Goal: Check status: Check status

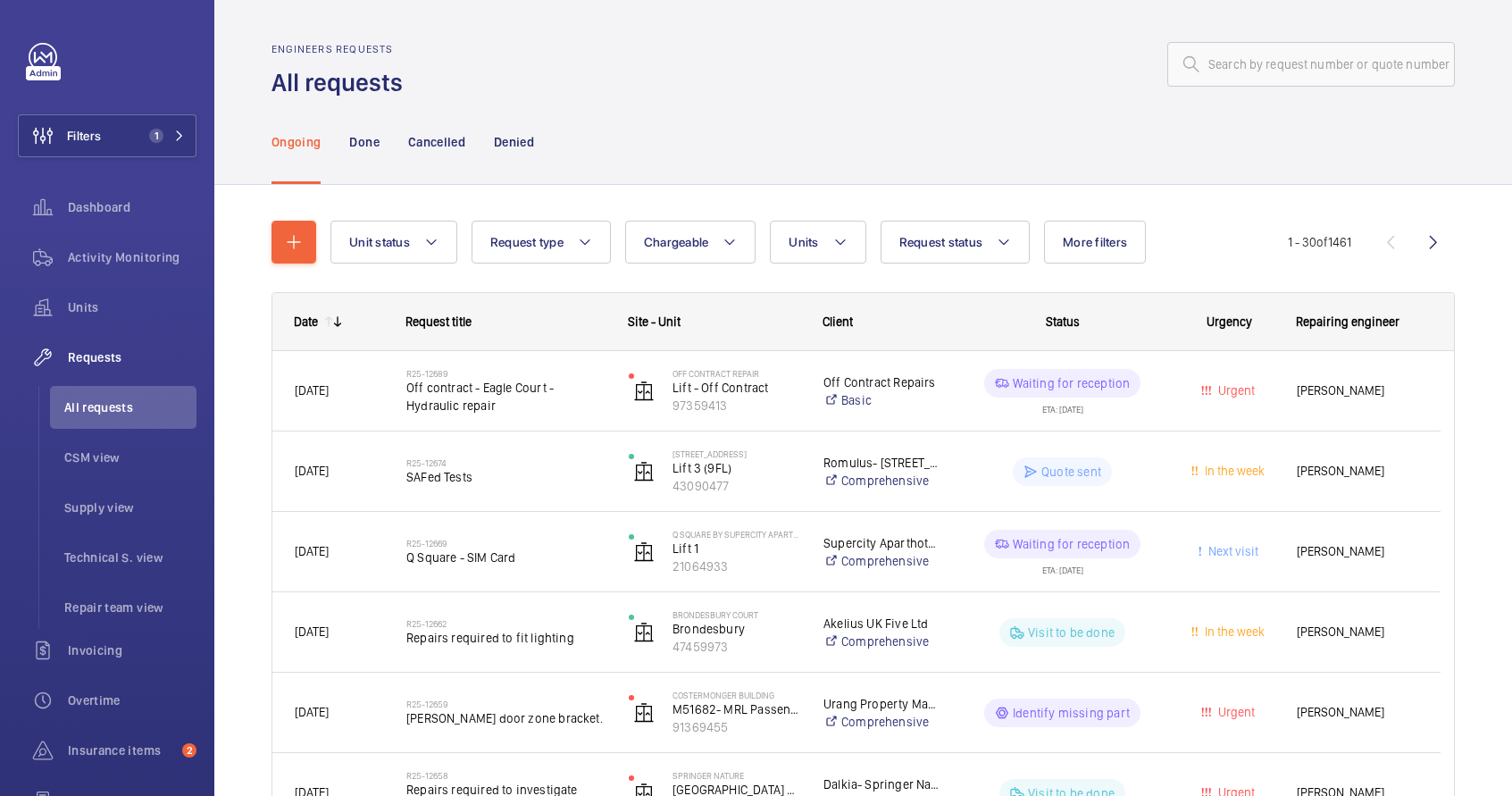
click at [1245, 90] on div "Engineers requests All requests" at bounding box center [863, 71] width 1184 height 56
click at [1239, 55] on input "text" at bounding box center [1311, 64] width 287 height 44
paste input "R25-04180"
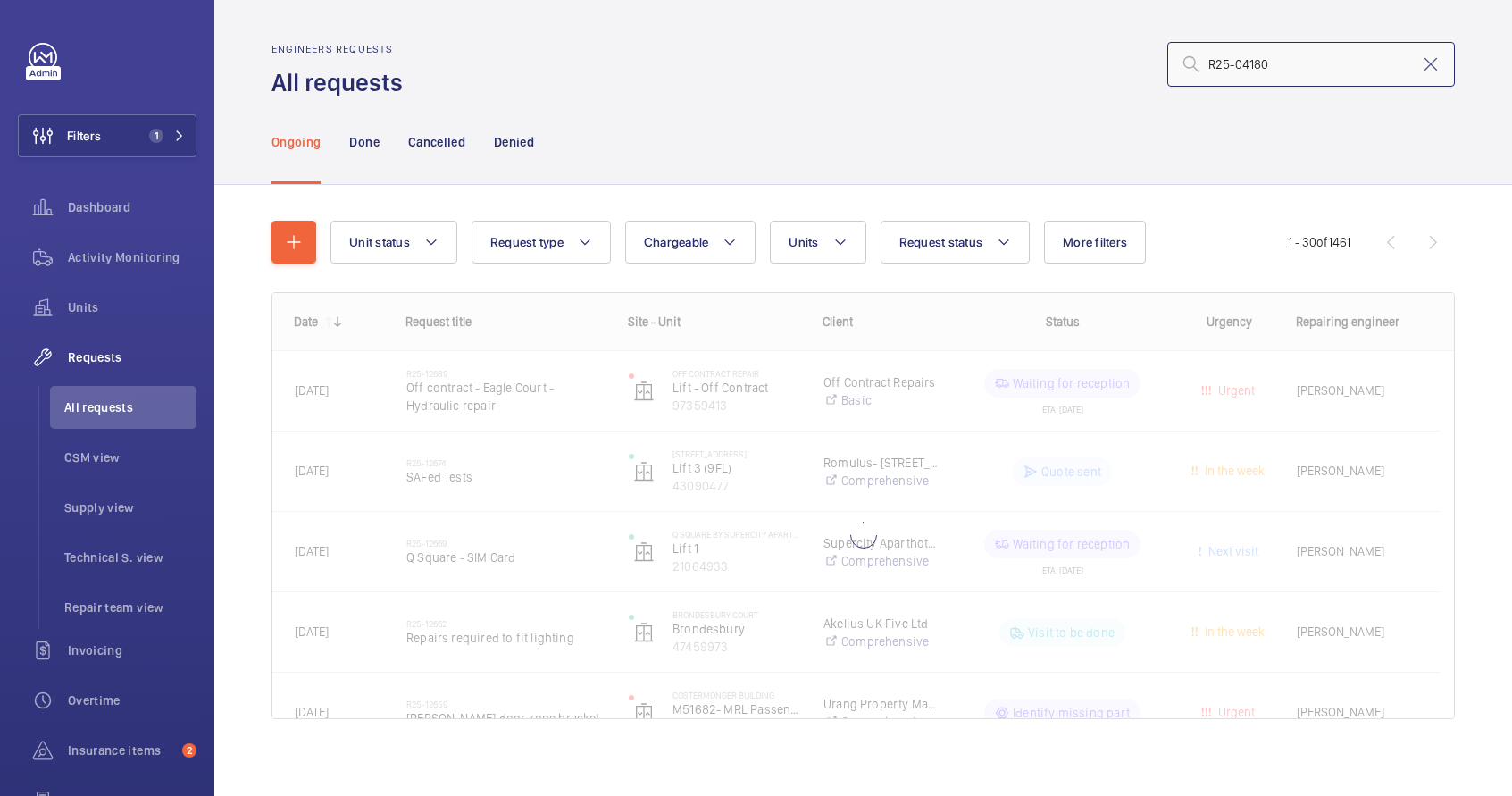
type input "R25-04180"
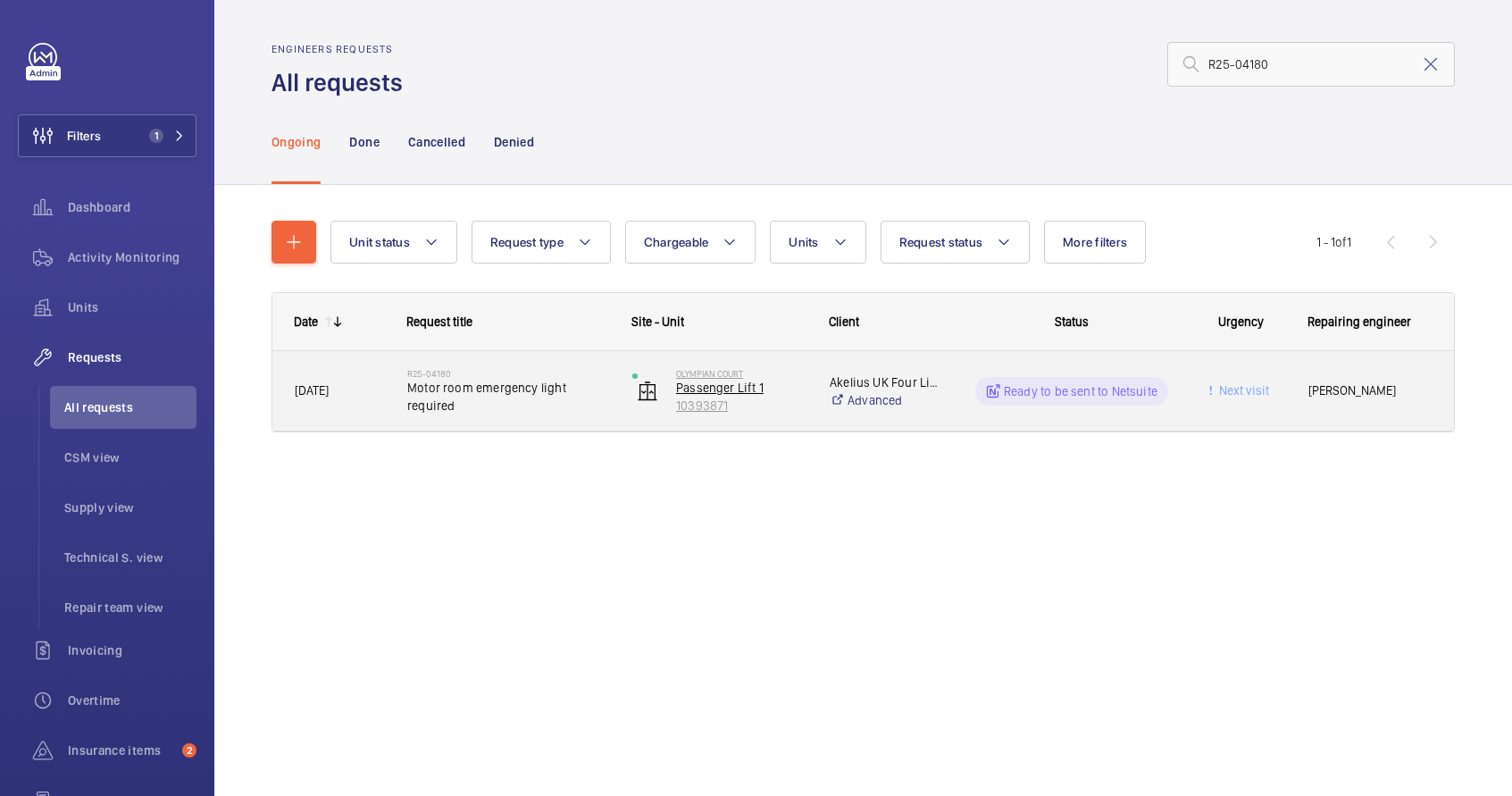
click at [774, 409] on p "10393871" at bounding box center [742, 404] width 131 height 18
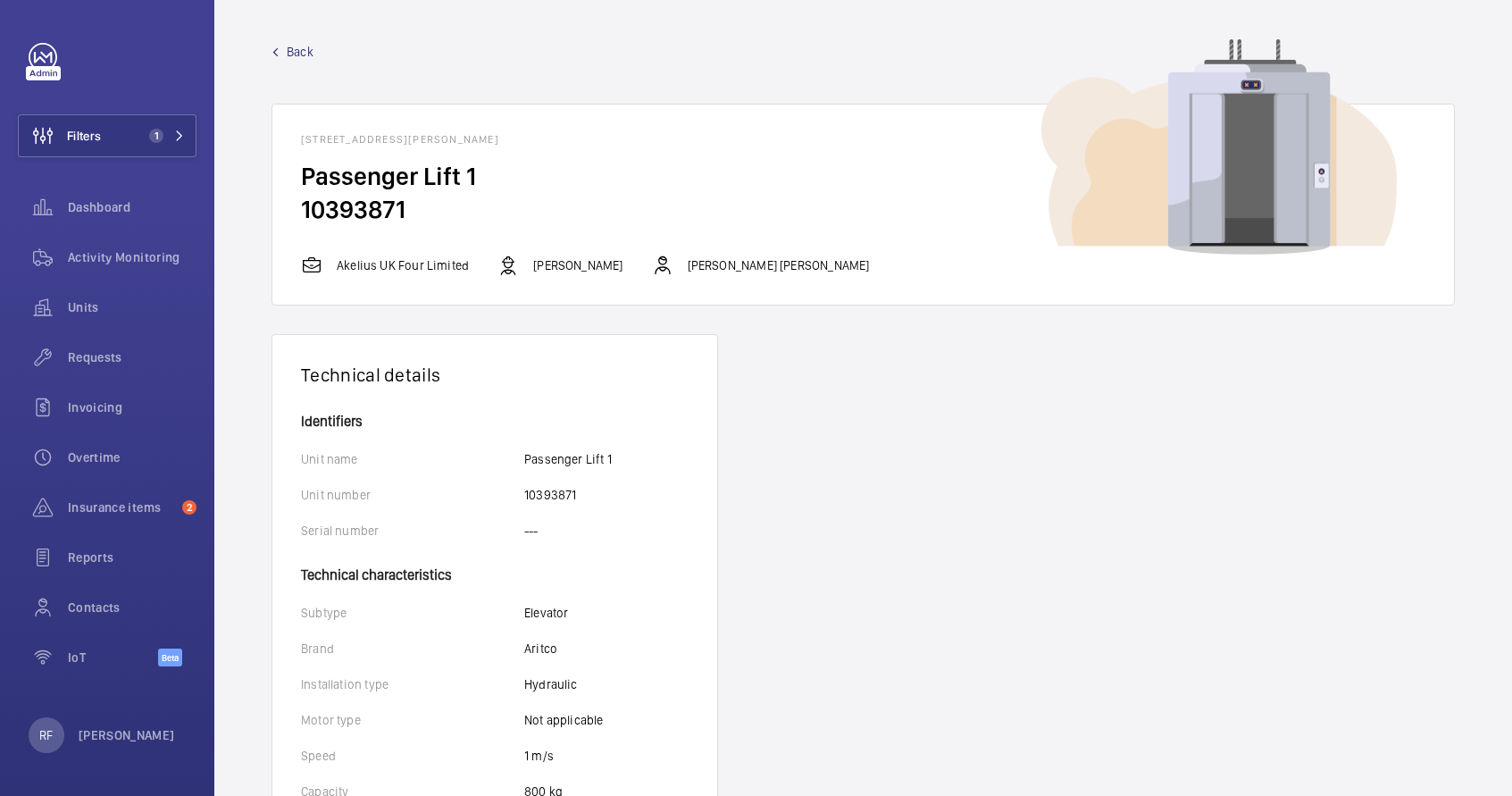
click at [294, 54] on span "Back" at bounding box center [299, 52] width 27 height 18
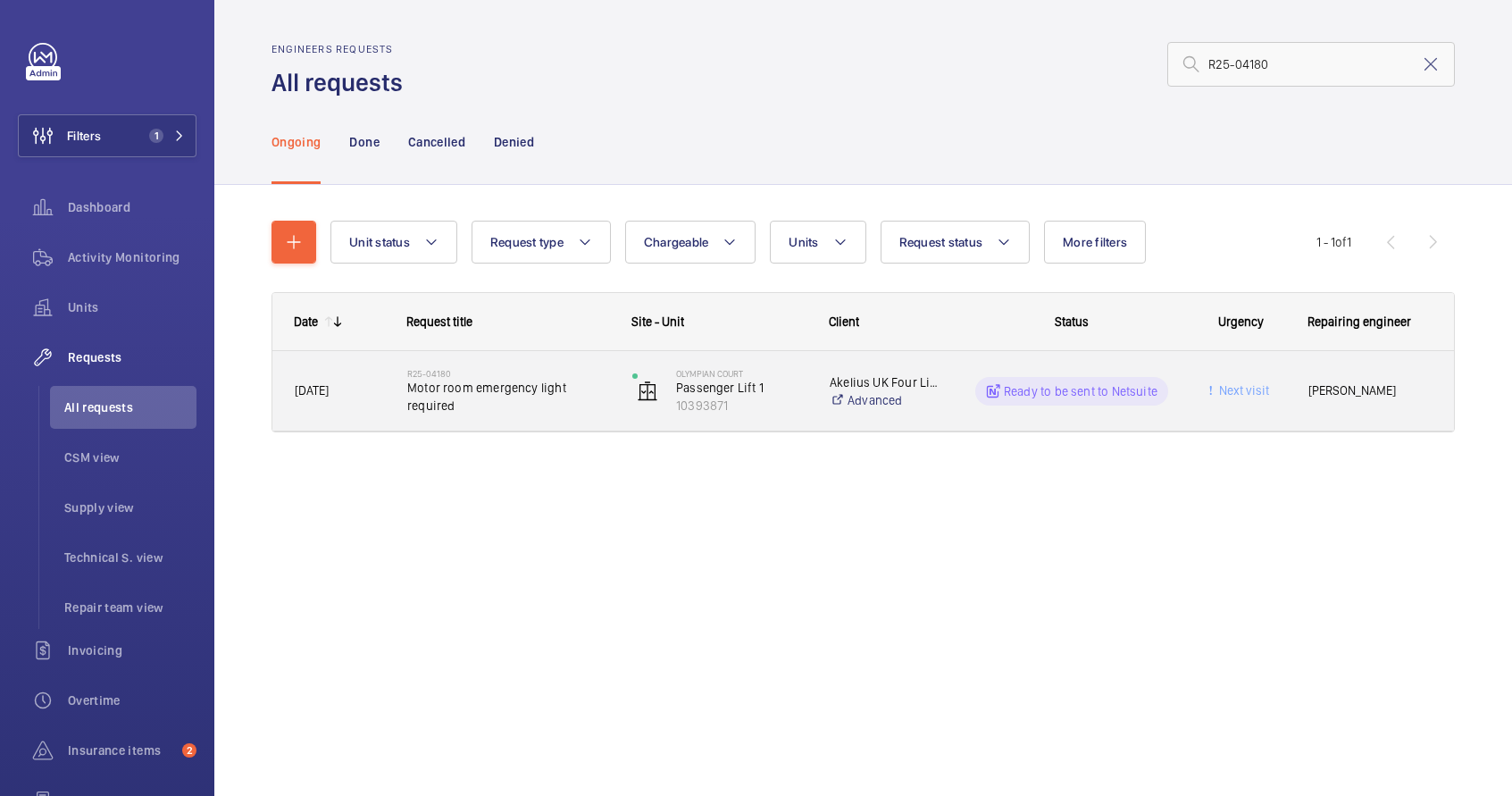
click at [559, 408] on span "Motor room emergency light required" at bounding box center [508, 396] width 202 height 36
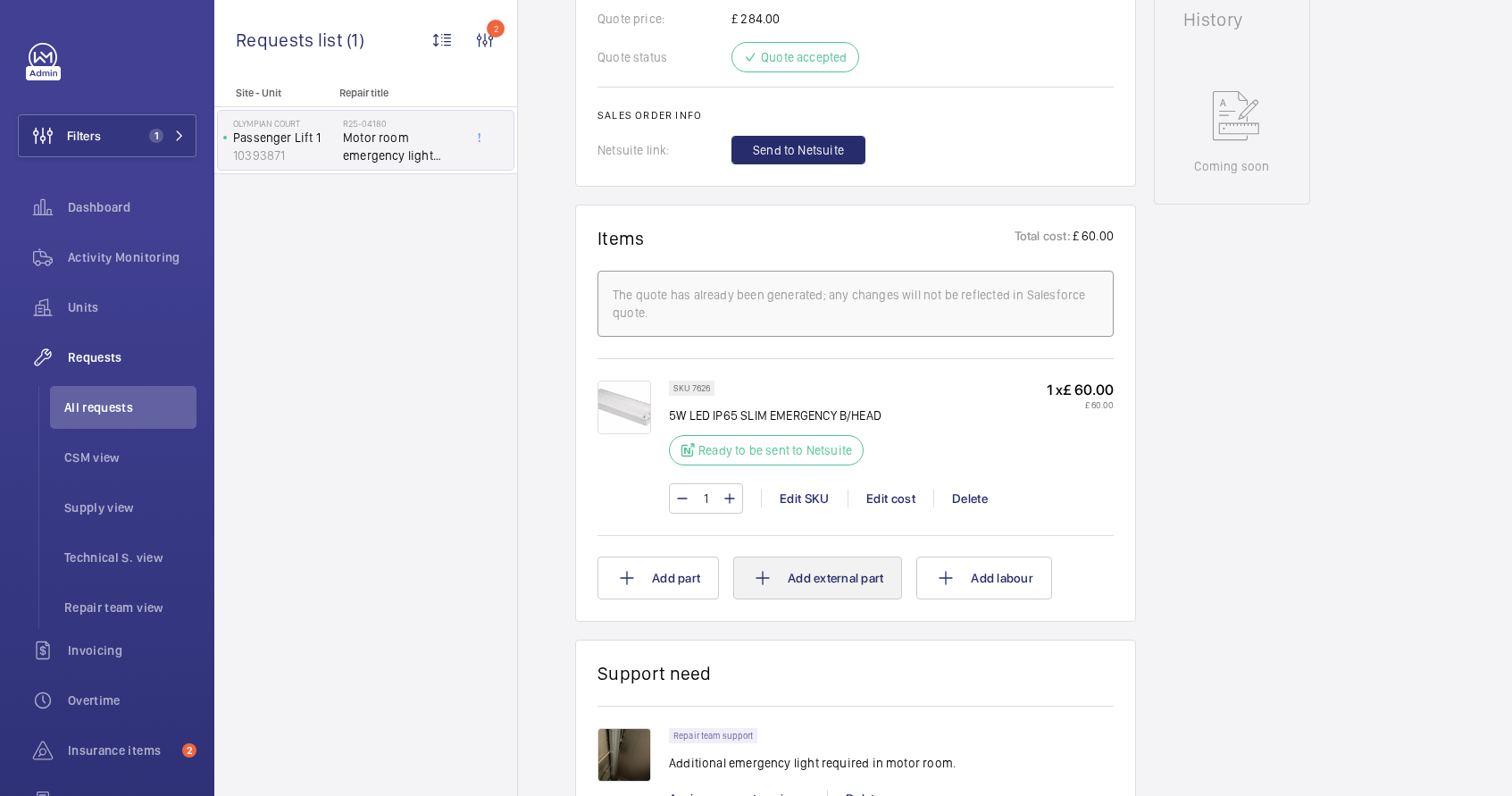
scroll to position [1221, 0]
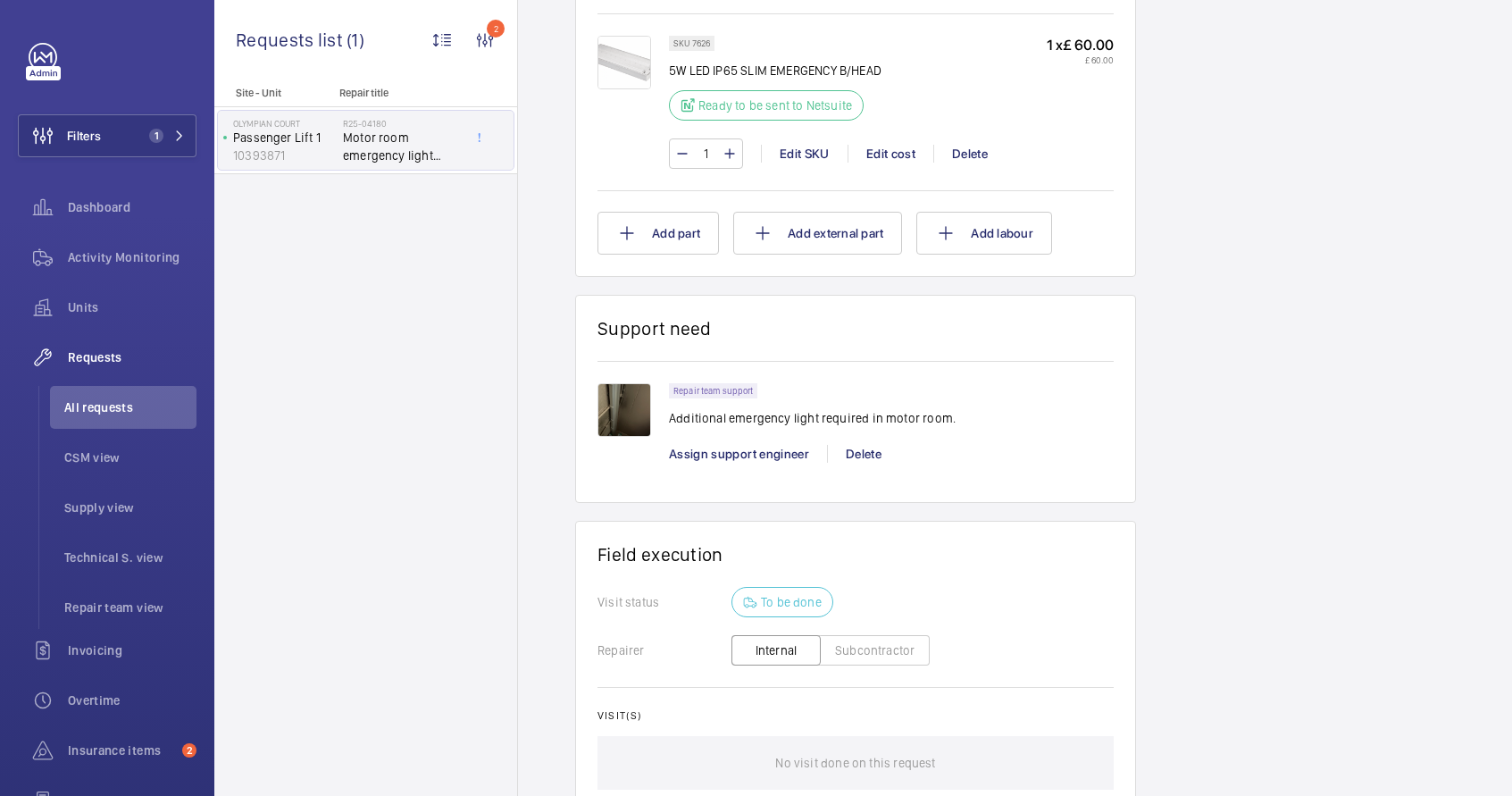
click at [615, 414] on img at bounding box center [625, 410] width 53 height 53
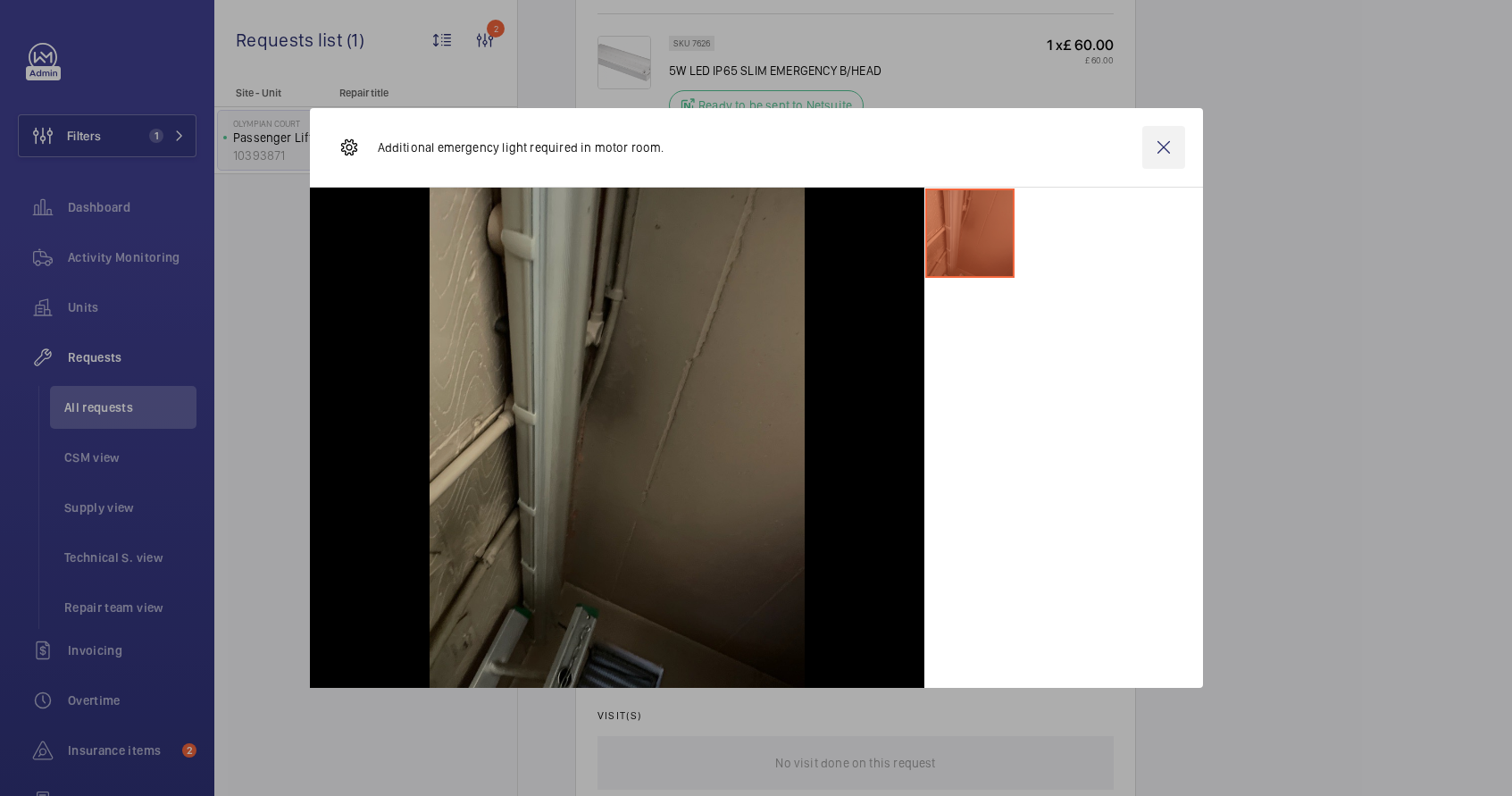
click at [1158, 152] on wm-front-icon-button at bounding box center [1164, 147] width 43 height 43
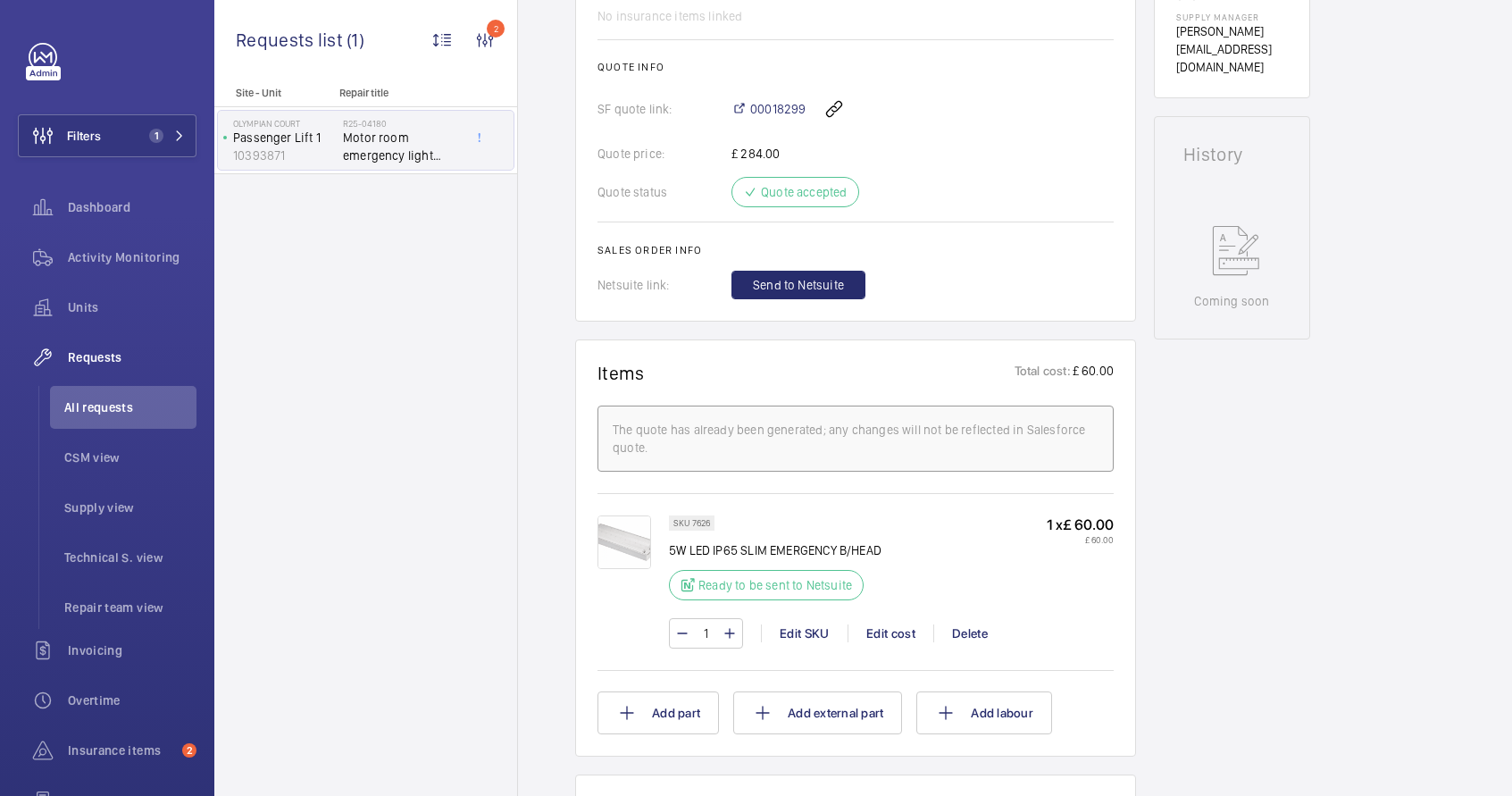
scroll to position [685, 0]
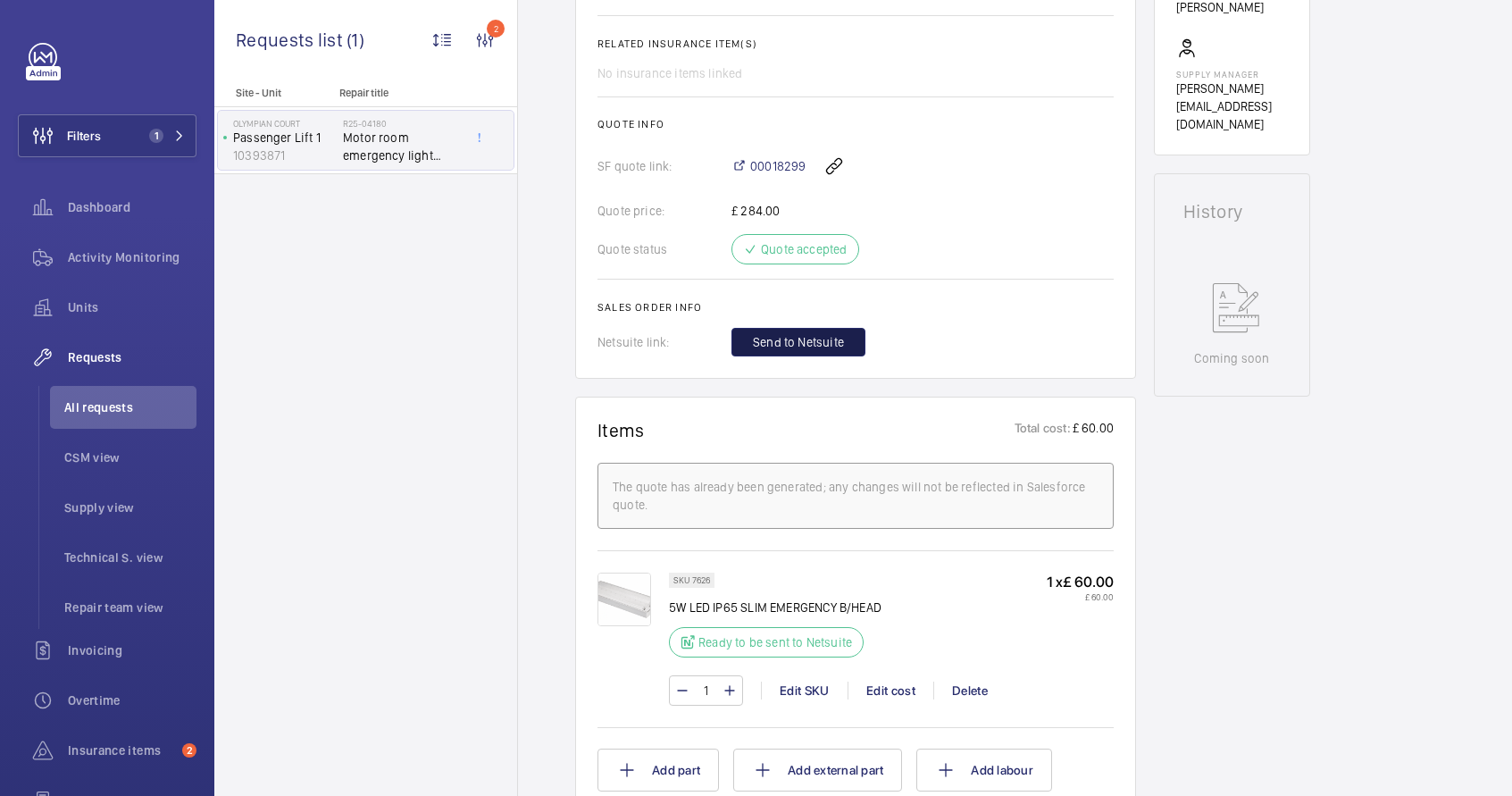
click at [790, 344] on span "Send to Netsuite" at bounding box center [798, 342] width 91 height 18
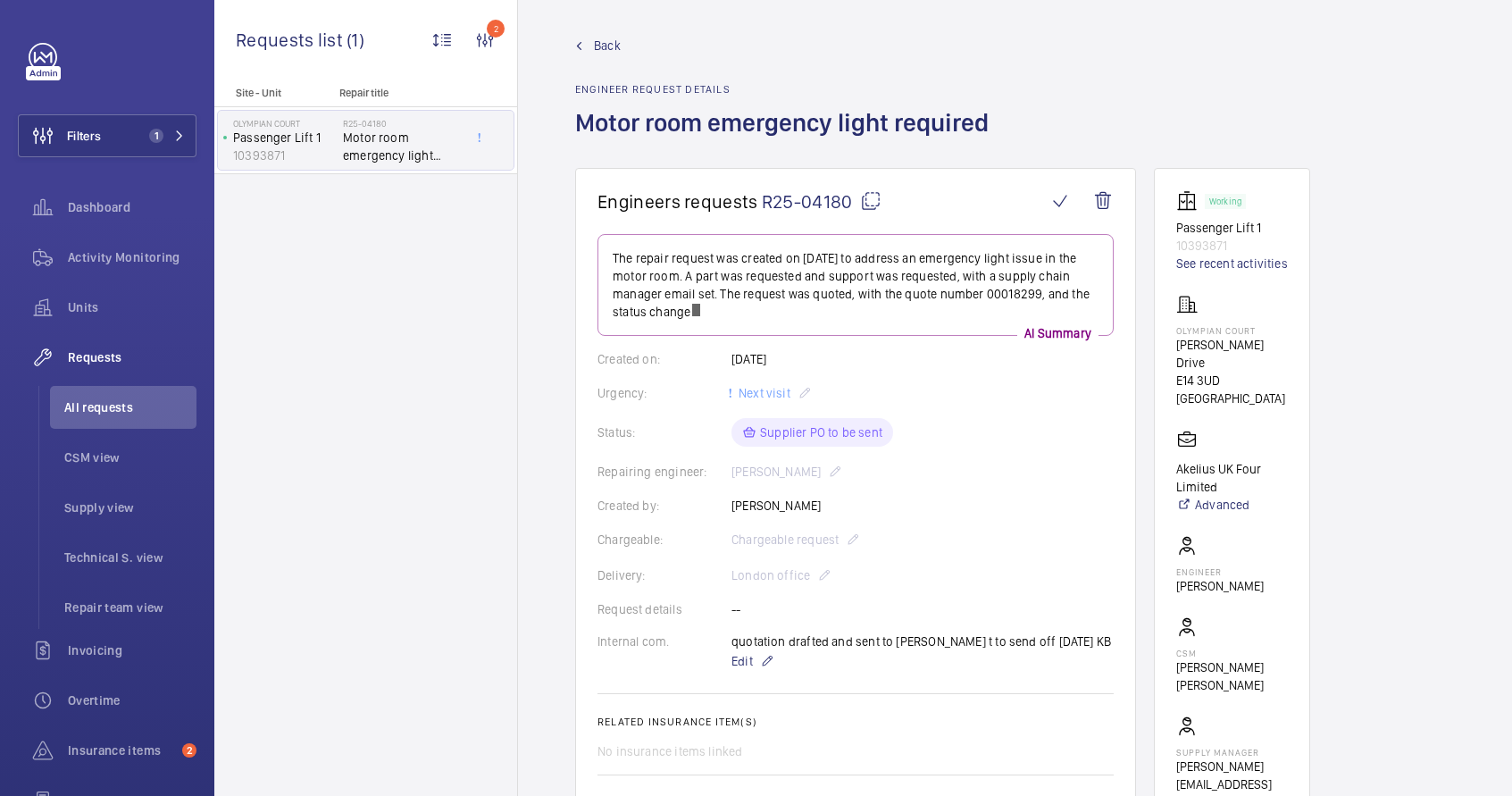
scroll to position [0, 0]
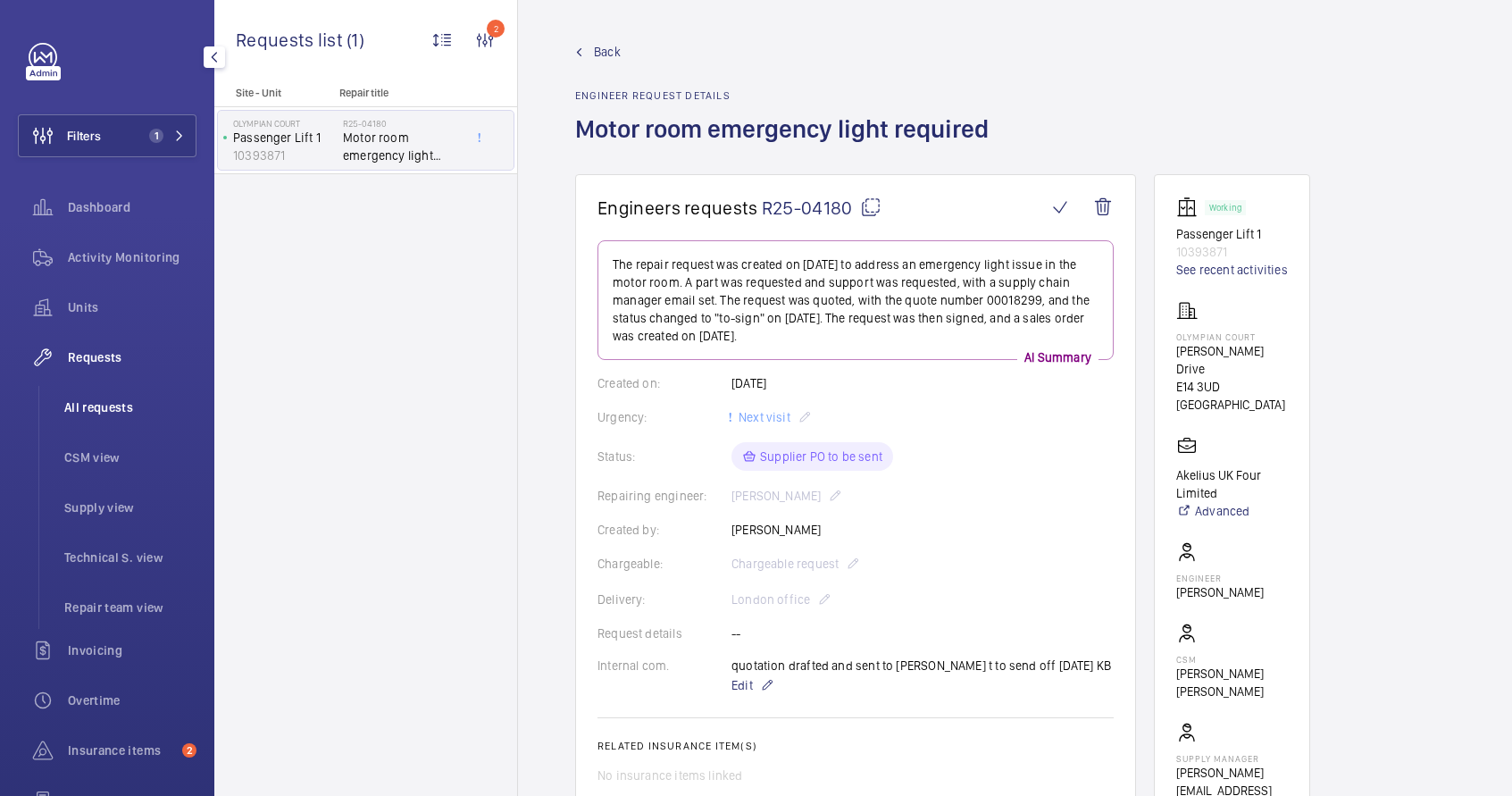
click at [88, 406] on span "All requests" at bounding box center [130, 406] width 132 height 18
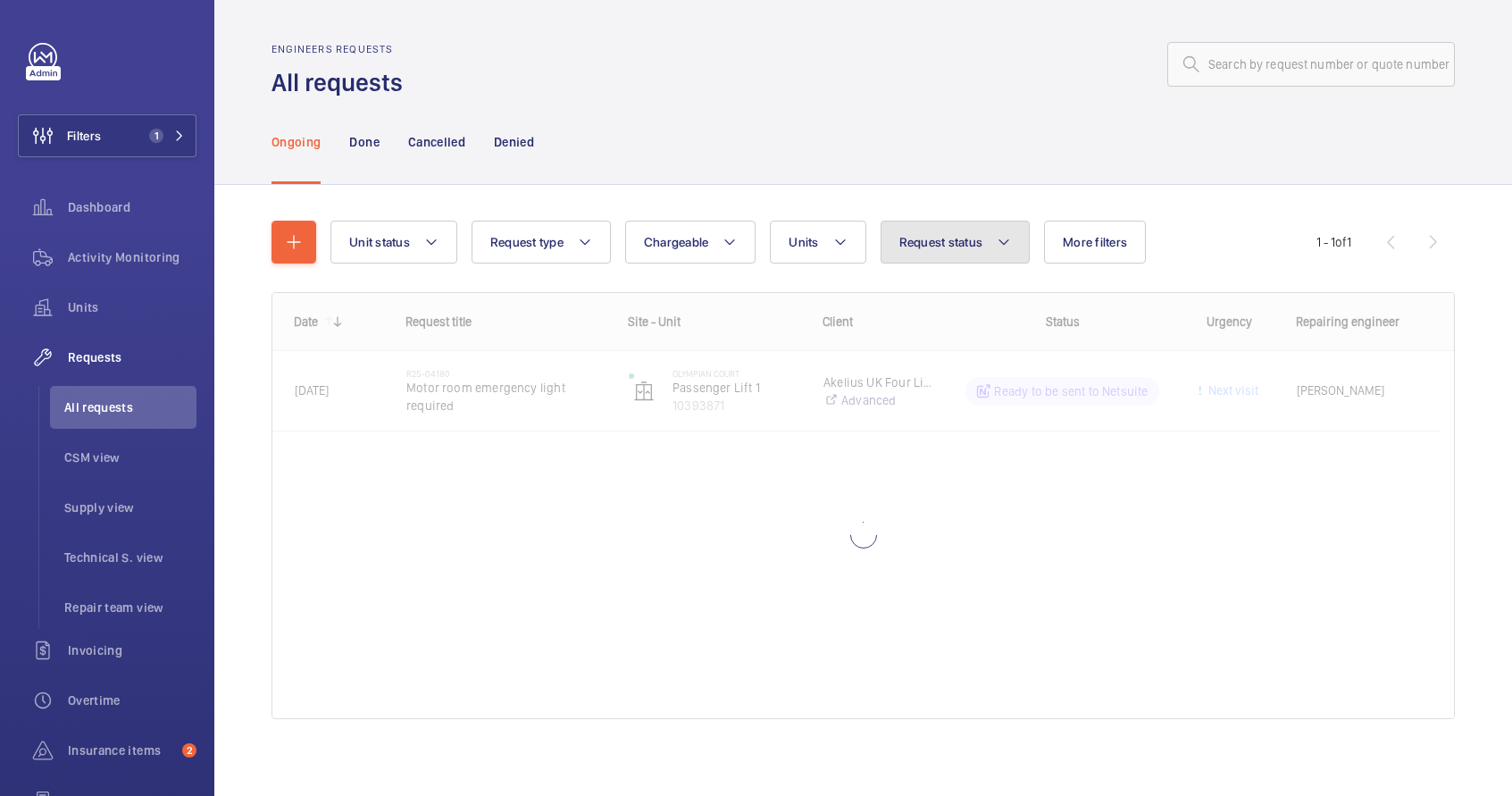
click at [980, 240] on span "Request status" at bounding box center [941, 242] width 84 height 15
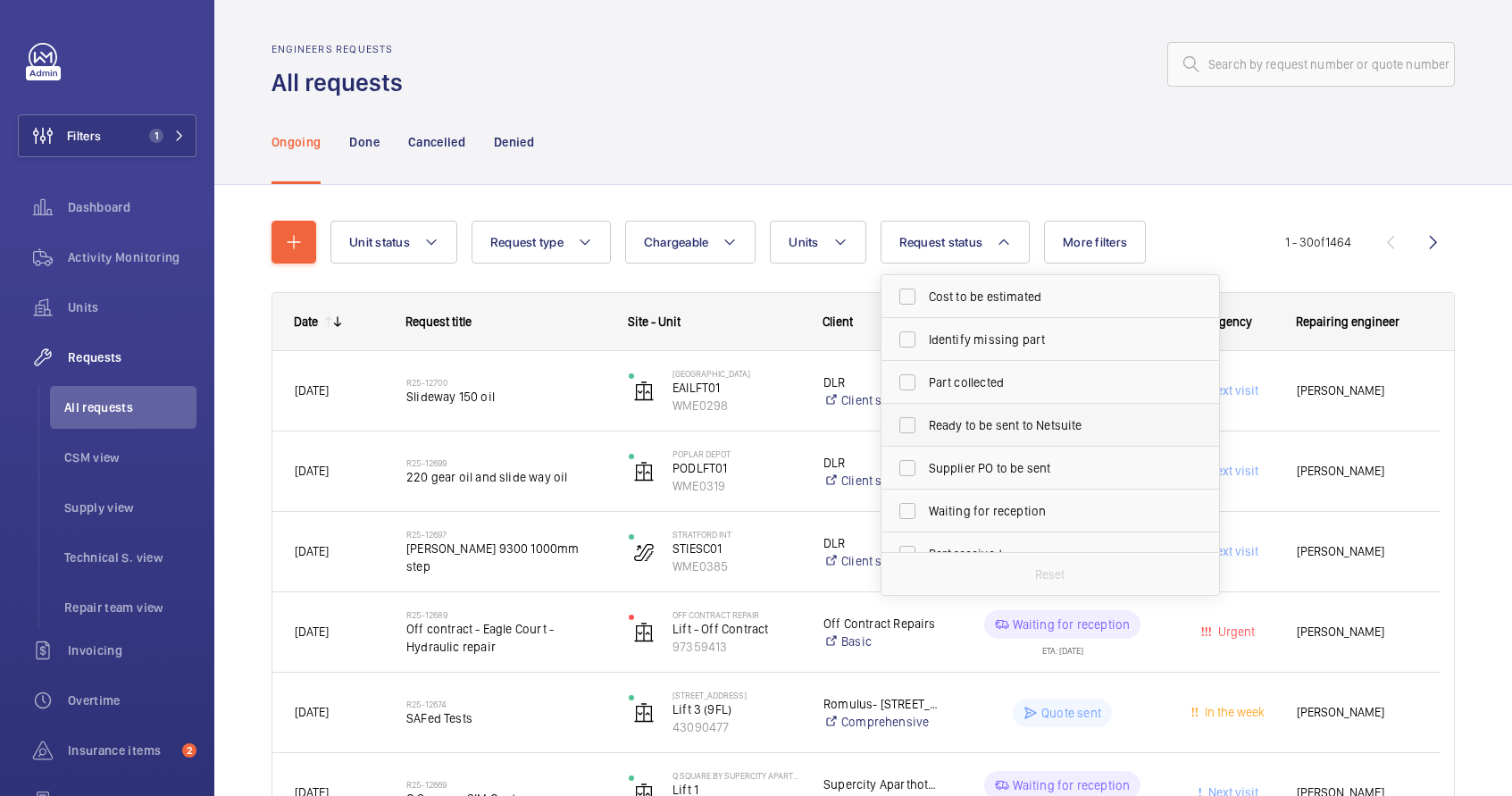
click at [1002, 428] on span "Ready to be sent to Netsuite" at bounding box center [1051, 425] width 246 height 18
click at [925, 428] on input "Ready to be sent to Netsuite" at bounding box center [908, 425] width 36 height 36
checkbox input "true"
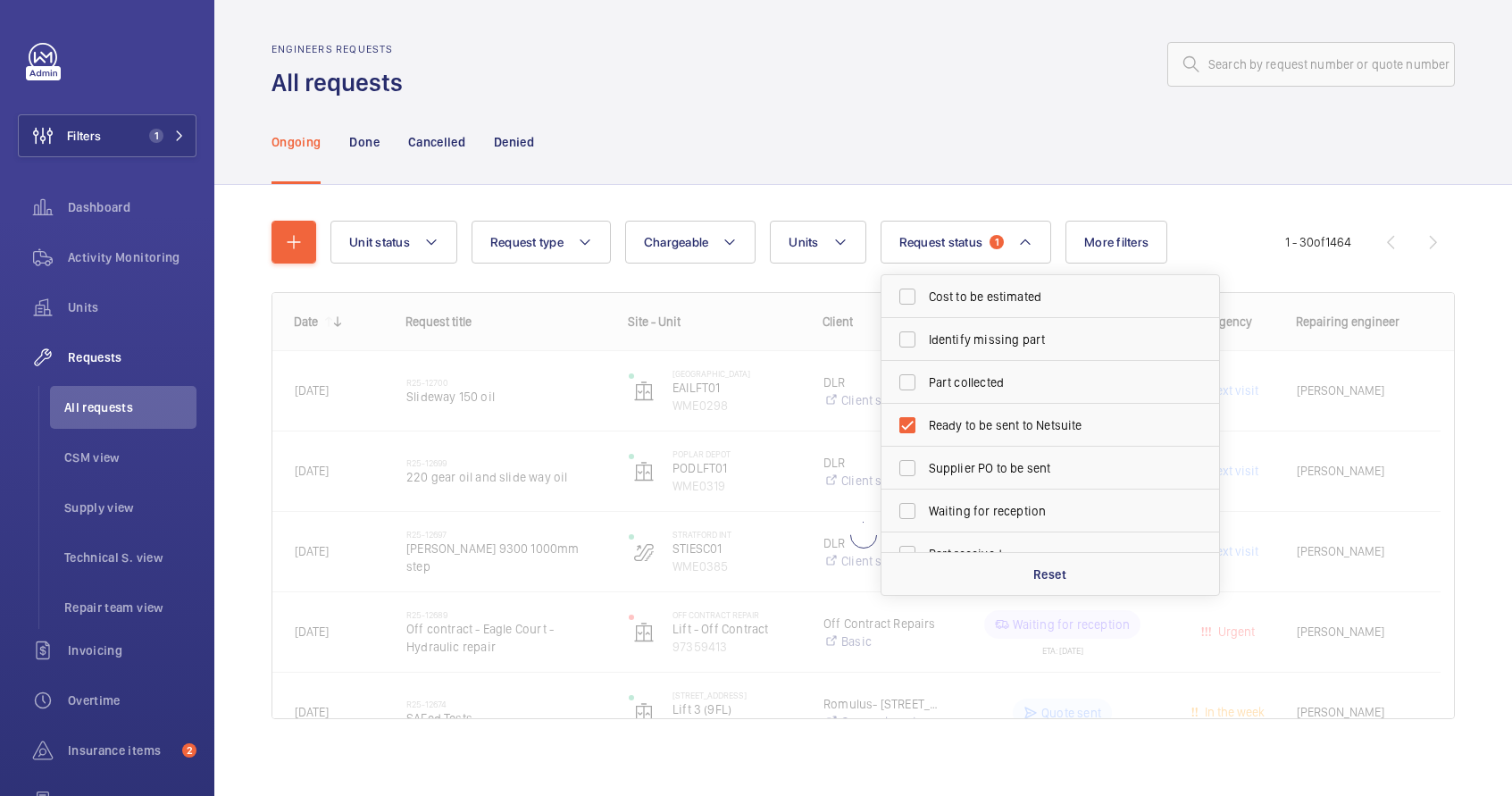
click at [1038, 215] on div "Unit status Request type Chargeable Units Request status 1 Cost to be estimated…" at bounding box center [863, 476] width 1184 height 570
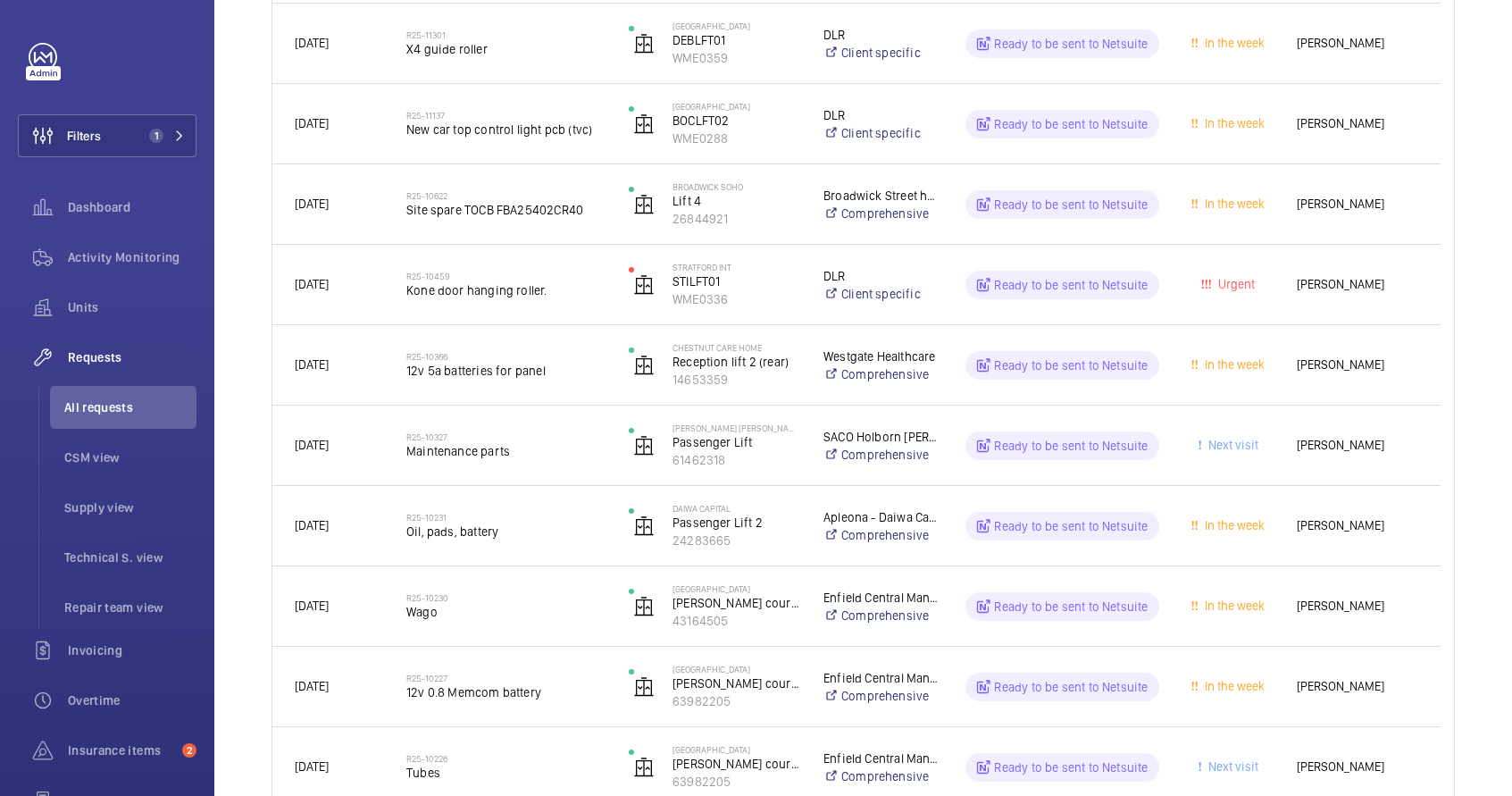
scroll to position [2054, 0]
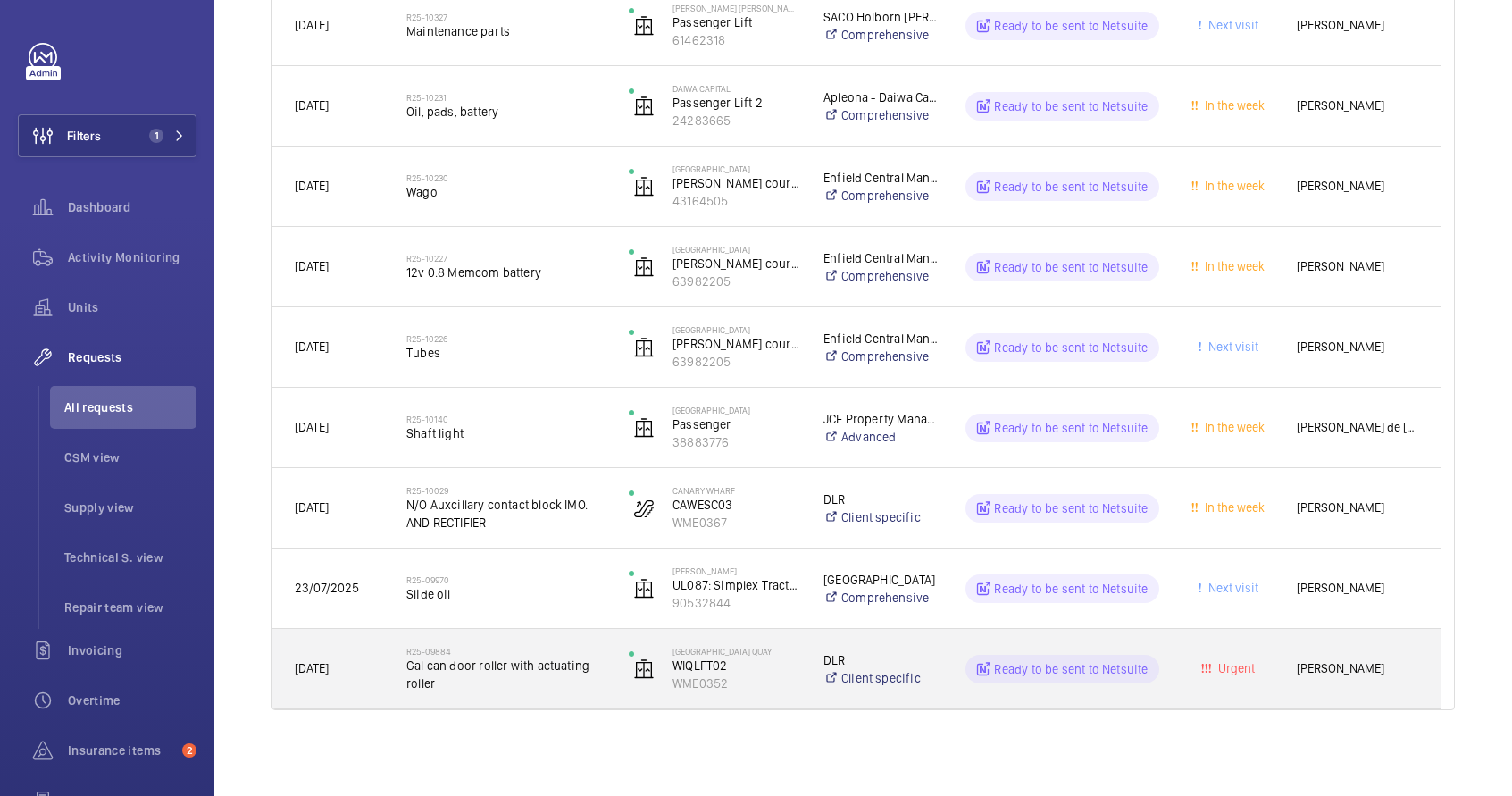
click at [920, 653] on p "DLR" at bounding box center [882, 660] width 116 height 18
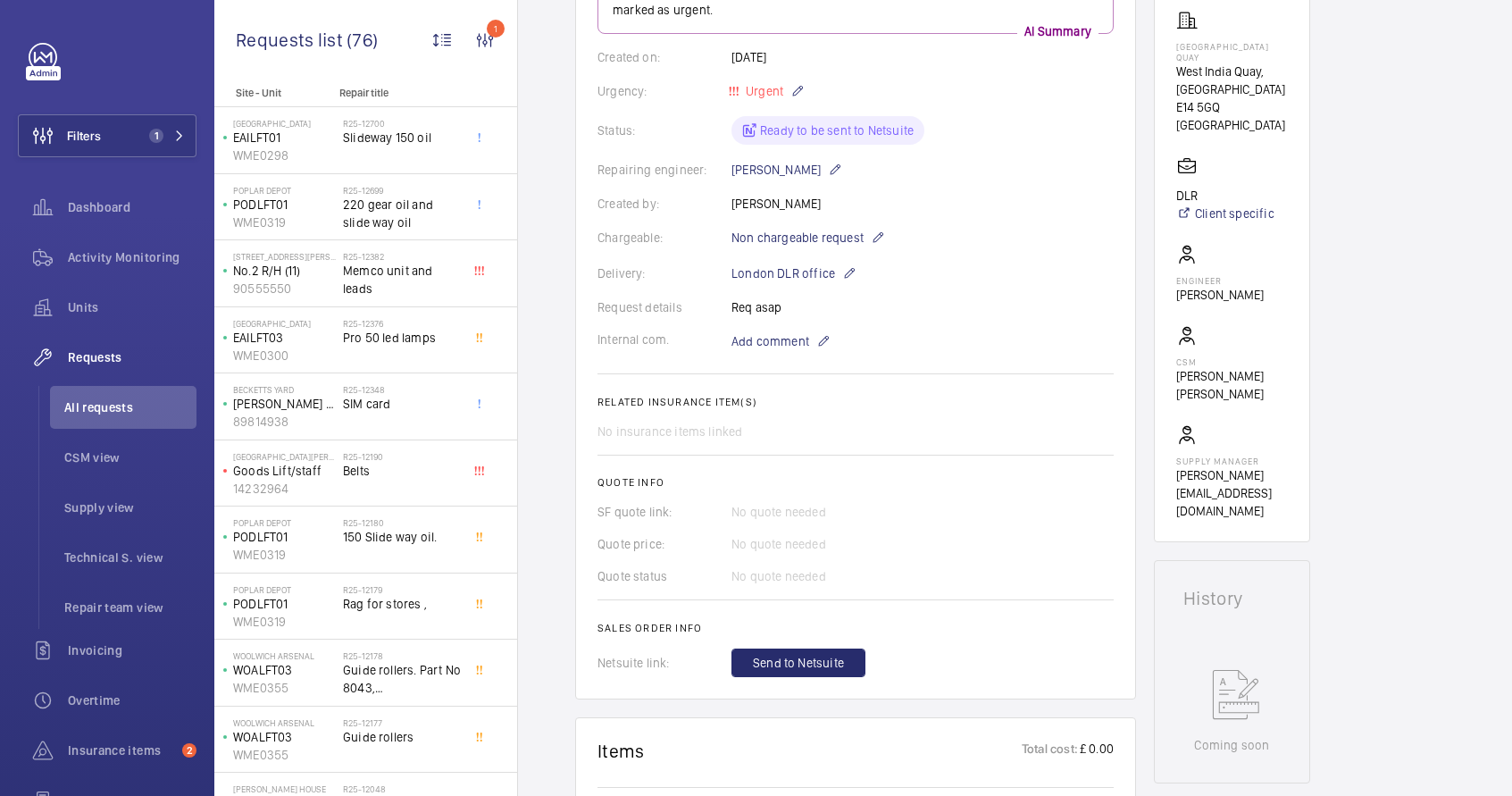
scroll to position [321, 0]
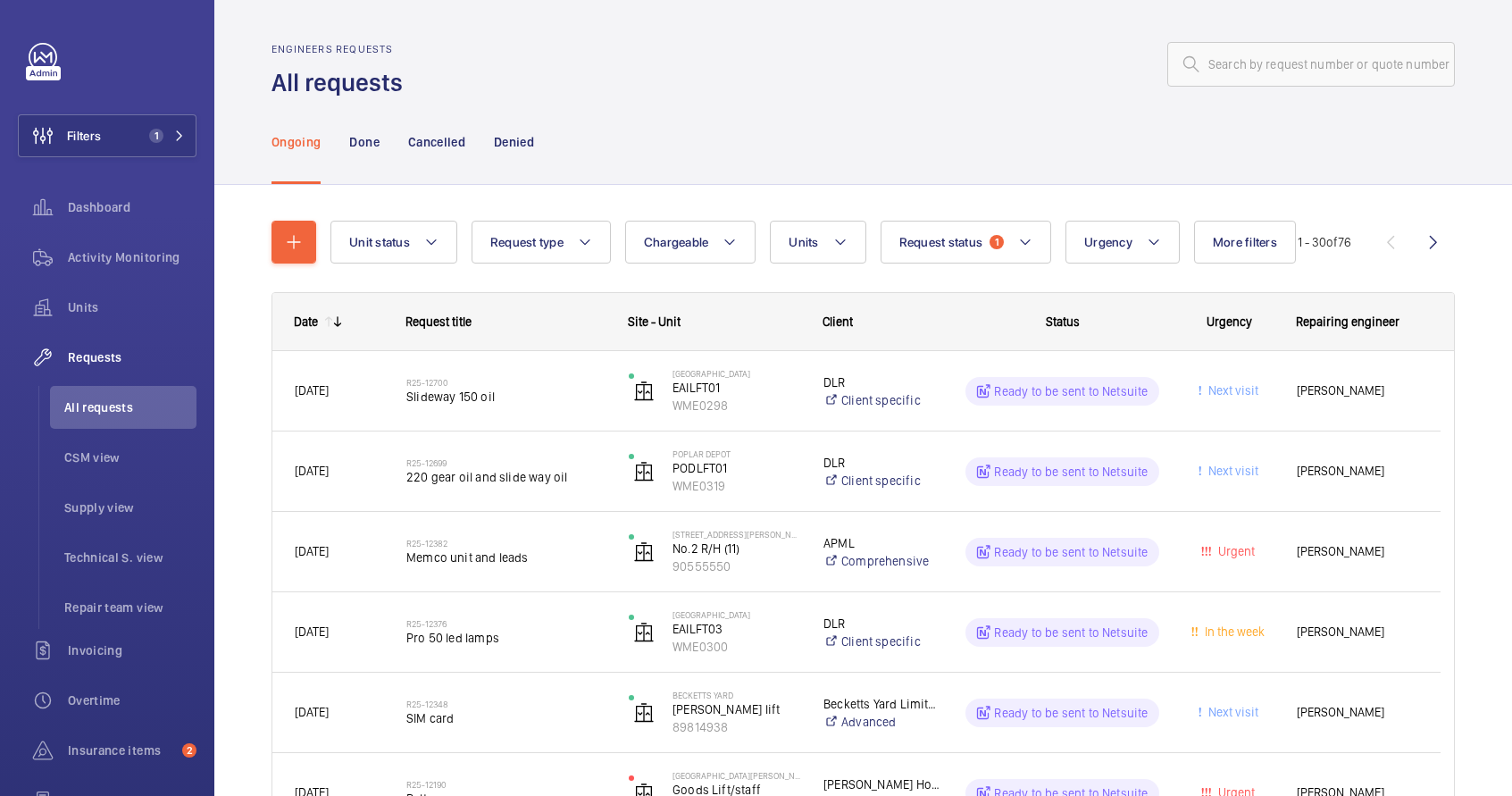
click at [147, 411] on span "All requests" at bounding box center [130, 406] width 132 height 18
click at [730, 226] on button "Chargeable" at bounding box center [691, 241] width 132 height 43
click at [724, 293] on mat-radio-button "Chargeable" at bounding box center [794, 296] width 322 height 36
radio input "true"
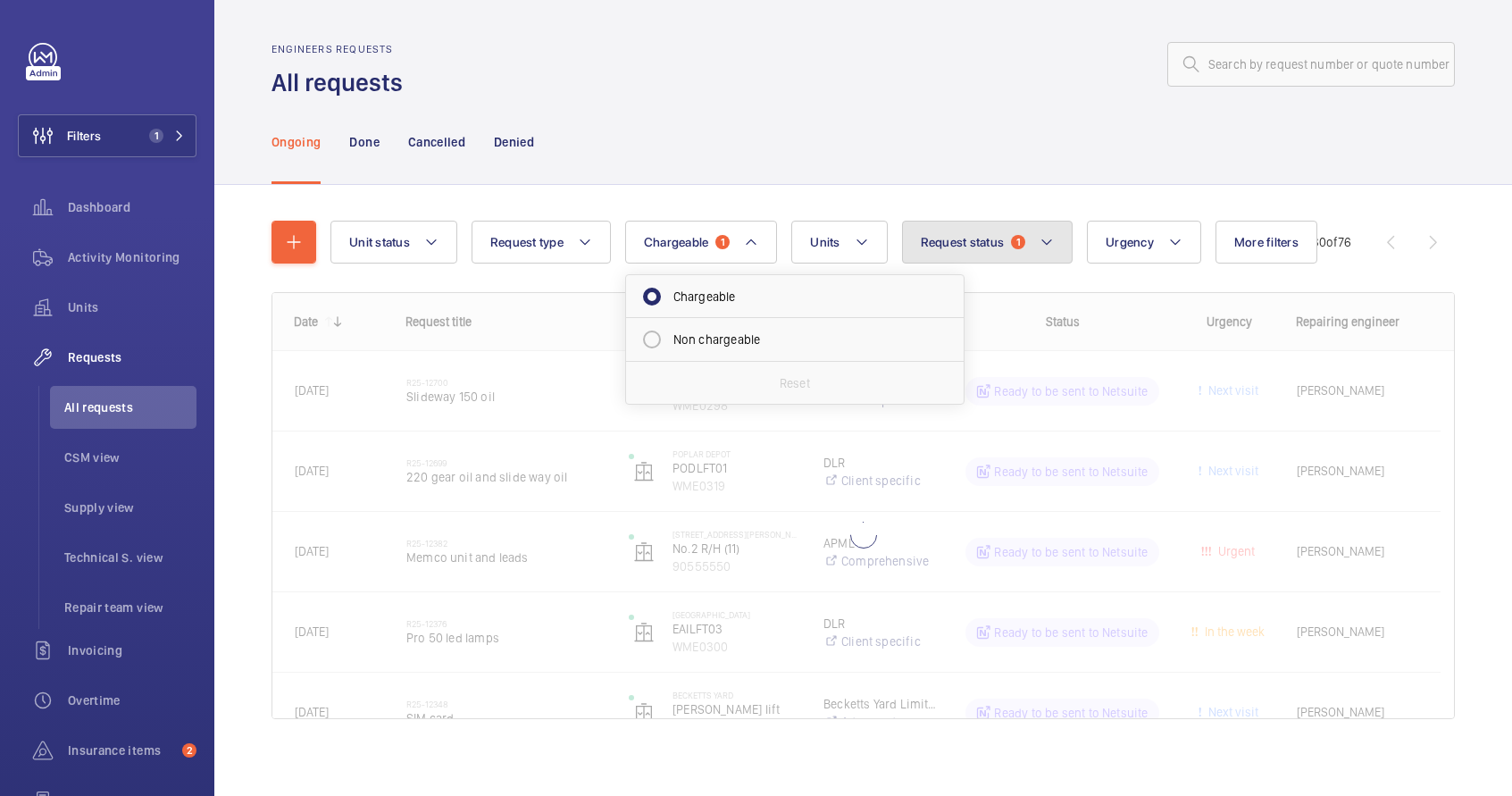
click at [944, 249] on span "Request status" at bounding box center [963, 242] width 84 height 15
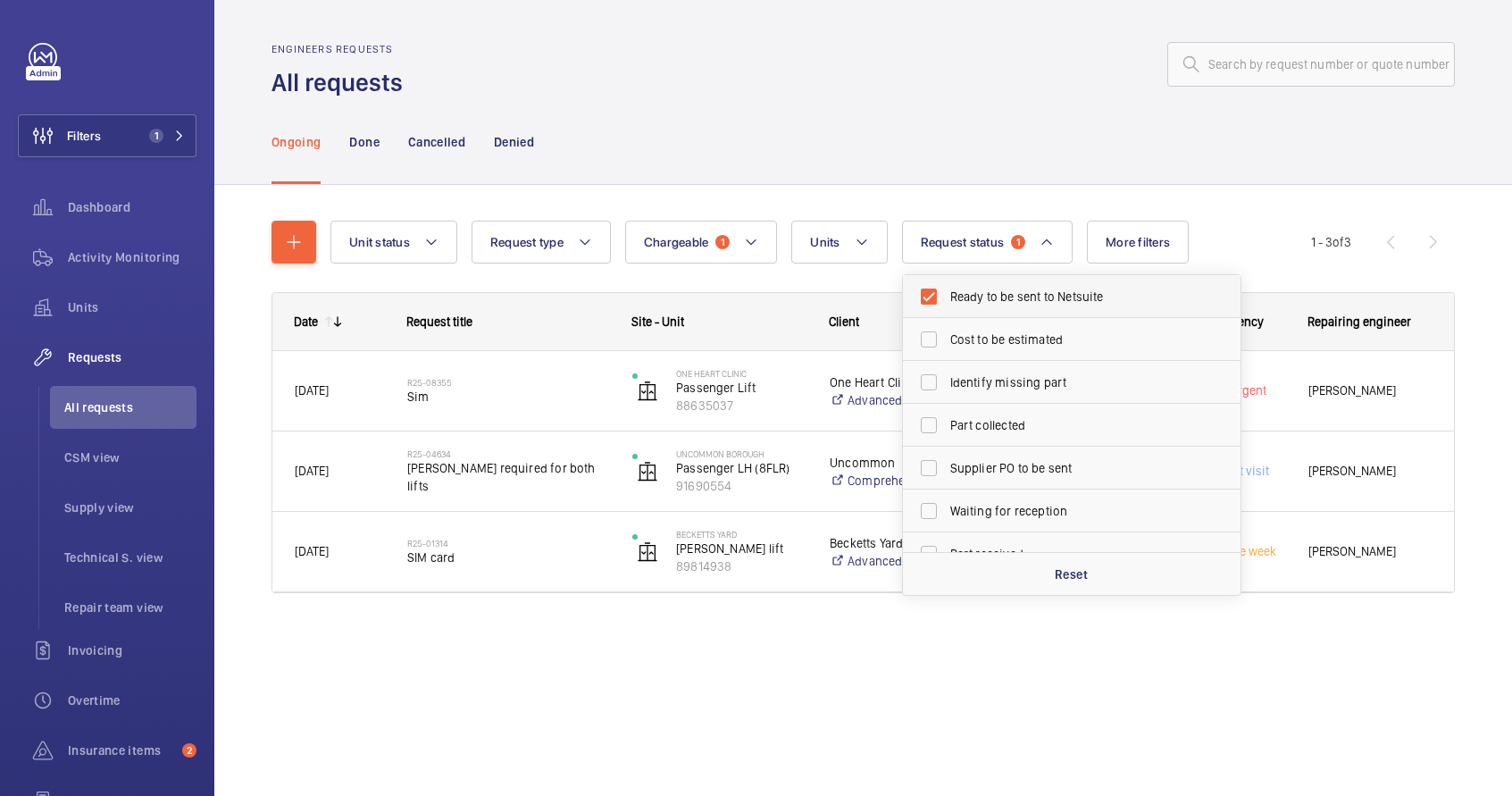
click at [959, 304] on span "Ready to be sent to Netsuite" at bounding box center [1073, 296] width 246 height 18
click at [947, 304] on input "Ready to be sent to Netsuite" at bounding box center [929, 296] width 36 height 36
checkbox input "false"
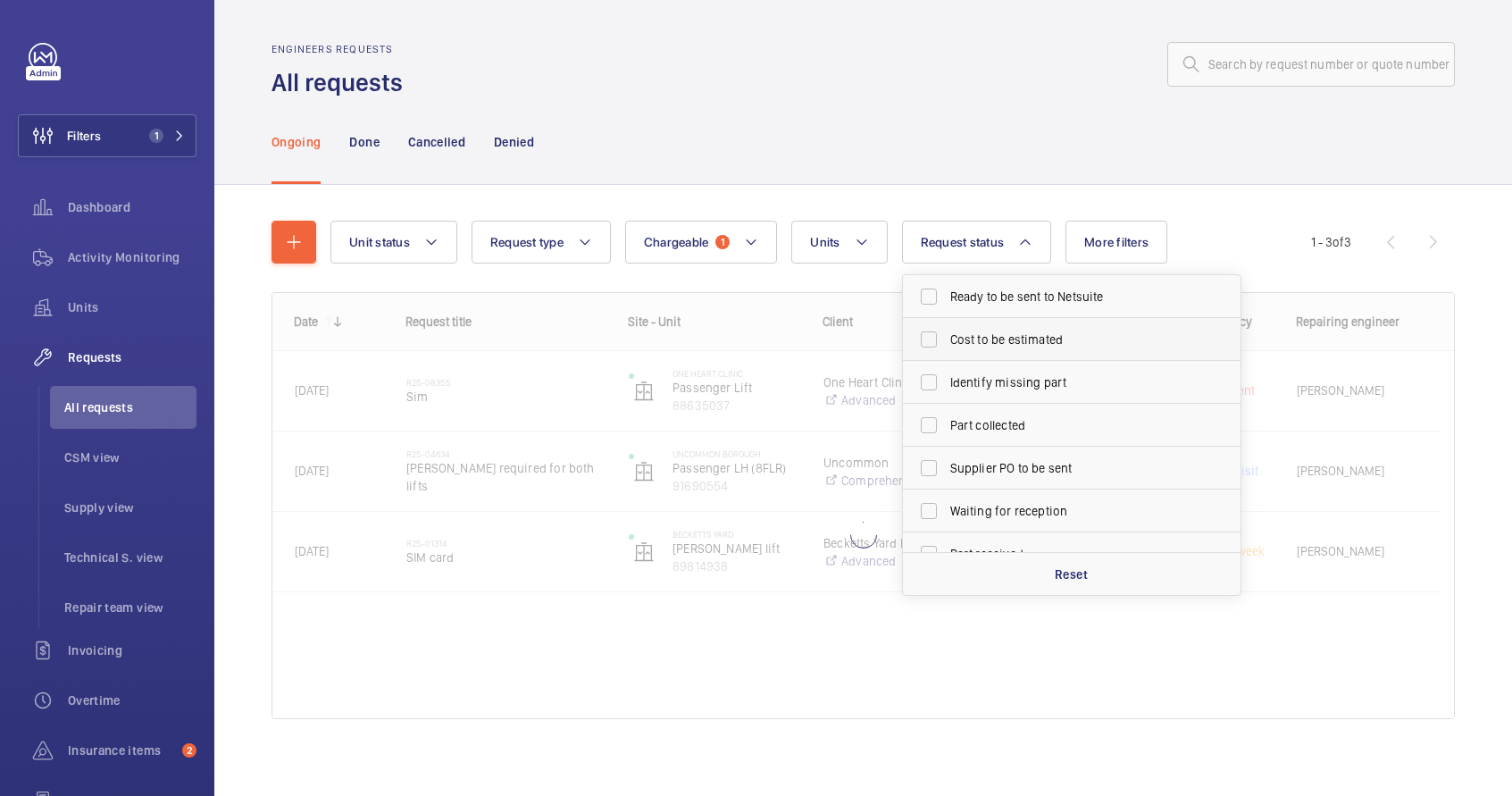
click at [955, 336] on span "Cost to be estimated" at bounding box center [1073, 339] width 246 height 18
click at [947, 336] on input "Cost to be estimated" at bounding box center [929, 339] width 36 height 36
checkbox input "true"
click at [958, 364] on label "Identify missing part" at bounding box center [1058, 382] width 311 height 43
click at [947, 365] on input "Identify missing part" at bounding box center [929, 382] width 36 height 36
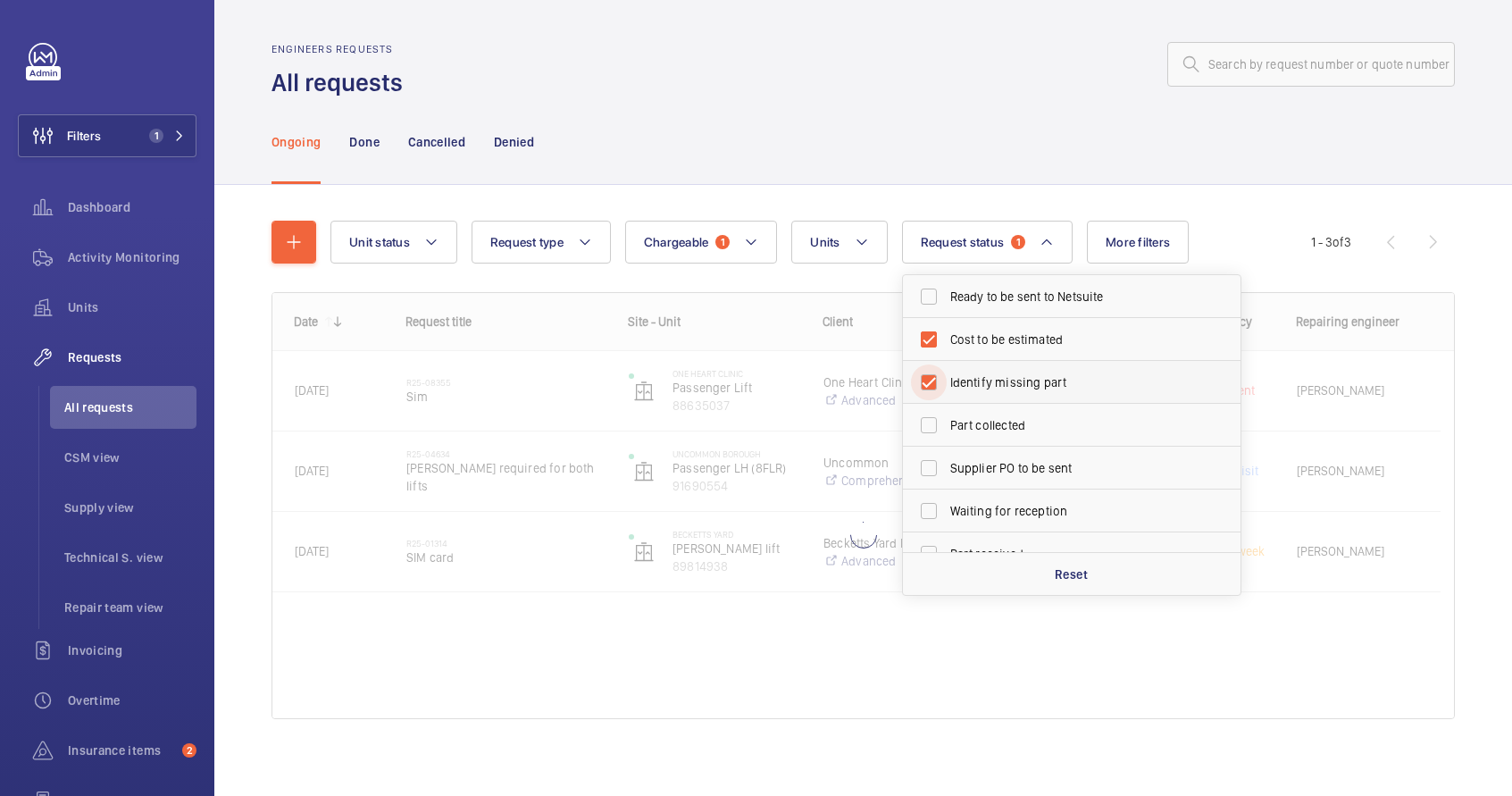
checkbox input "true"
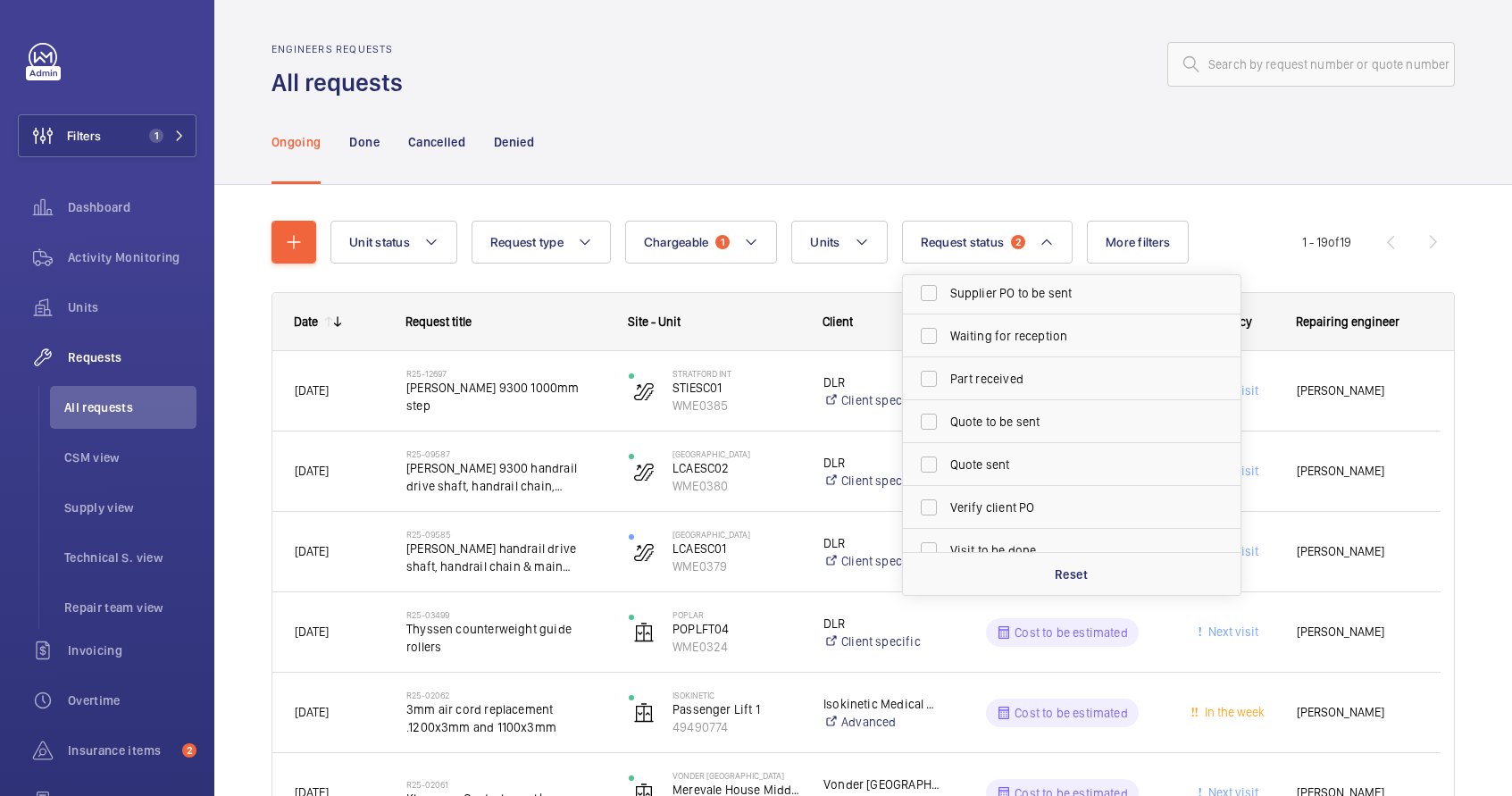
scroll to position [238, 0]
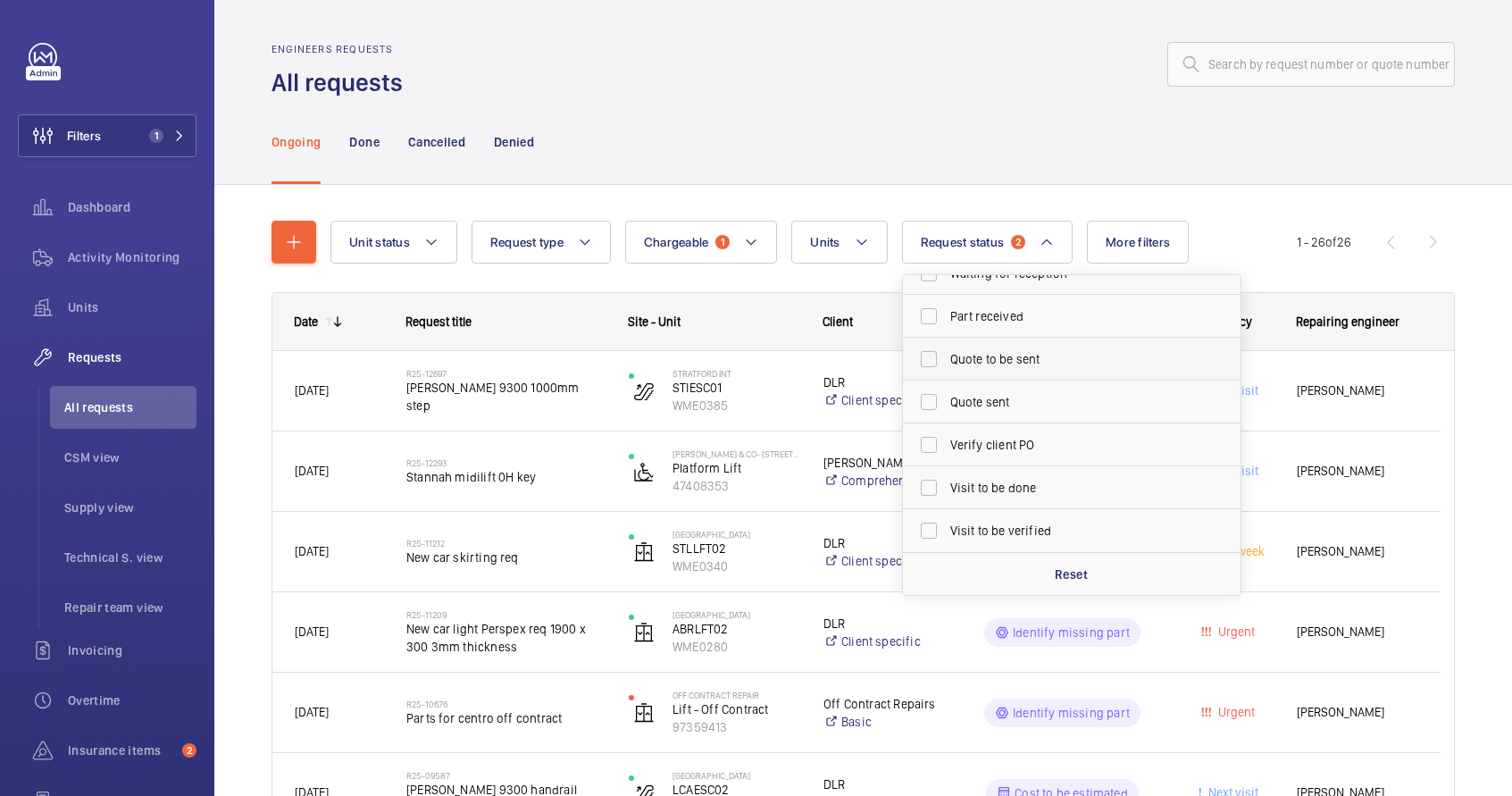
click at [979, 366] on span "Quote to be sent" at bounding box center [1073, 358] width 246 height 18
click at [947, 366] on input "Quote to be sent" at bounding box center [929, 358] width 36 height 36
checkbox input "true"
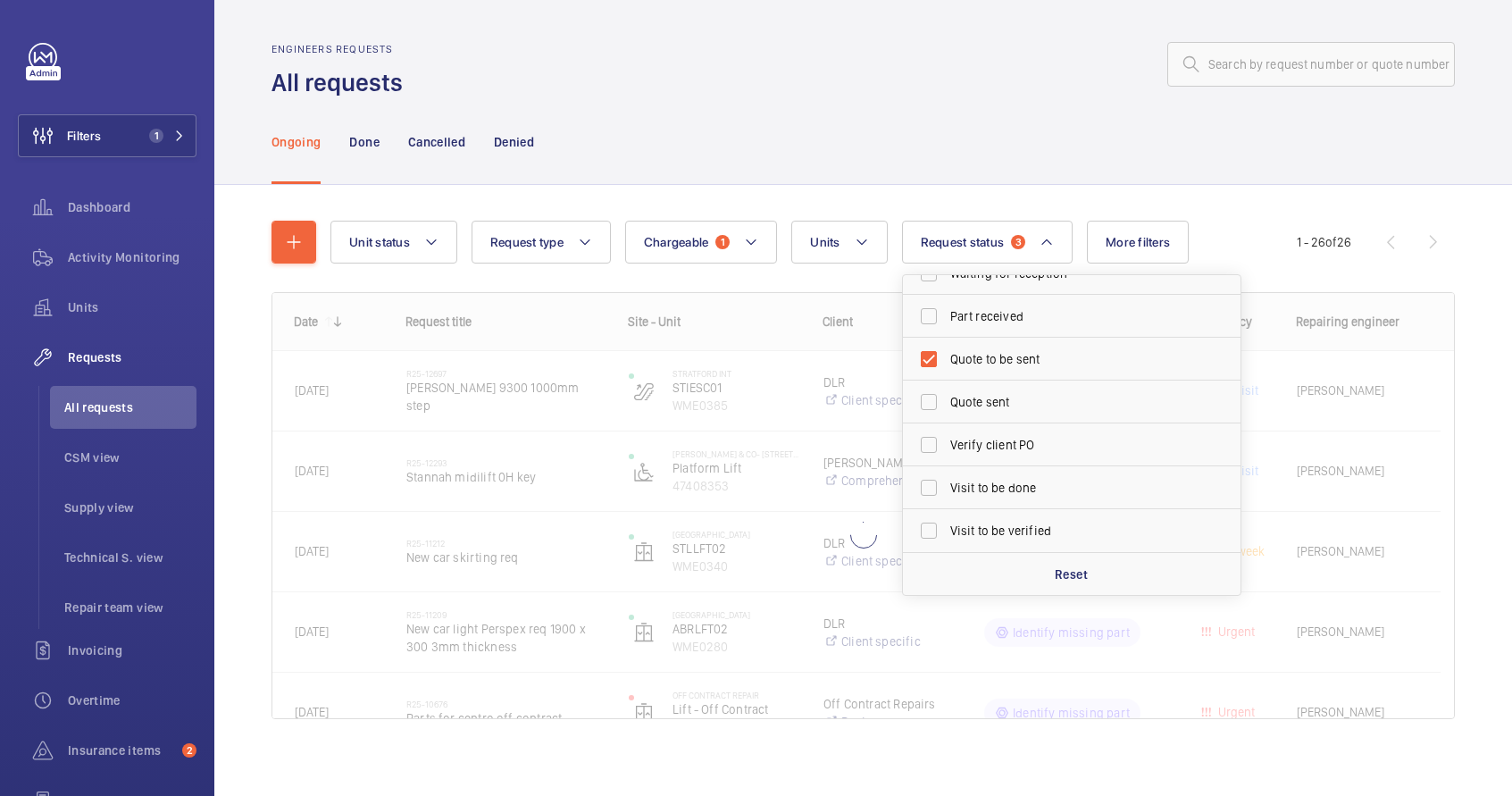
click at [955, 91] on div "Engineers requests All requests" at bounding box center [863, 71] width 1184 height 56
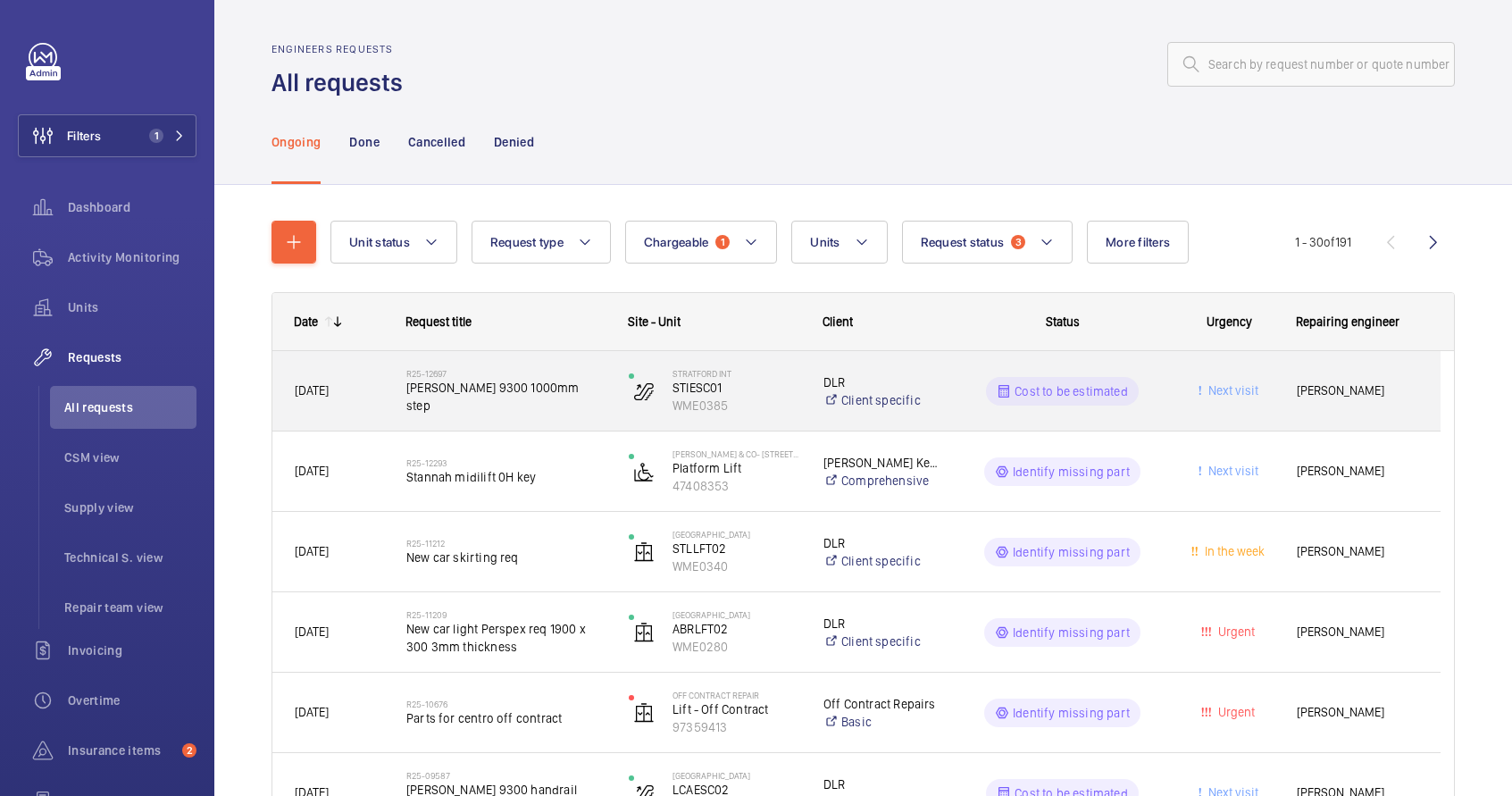
click at [558, 411] on div "R25-12697 [PERSON_NAME] 9300 1000mm step" at bounding box center [506, 392] width 199 height 52
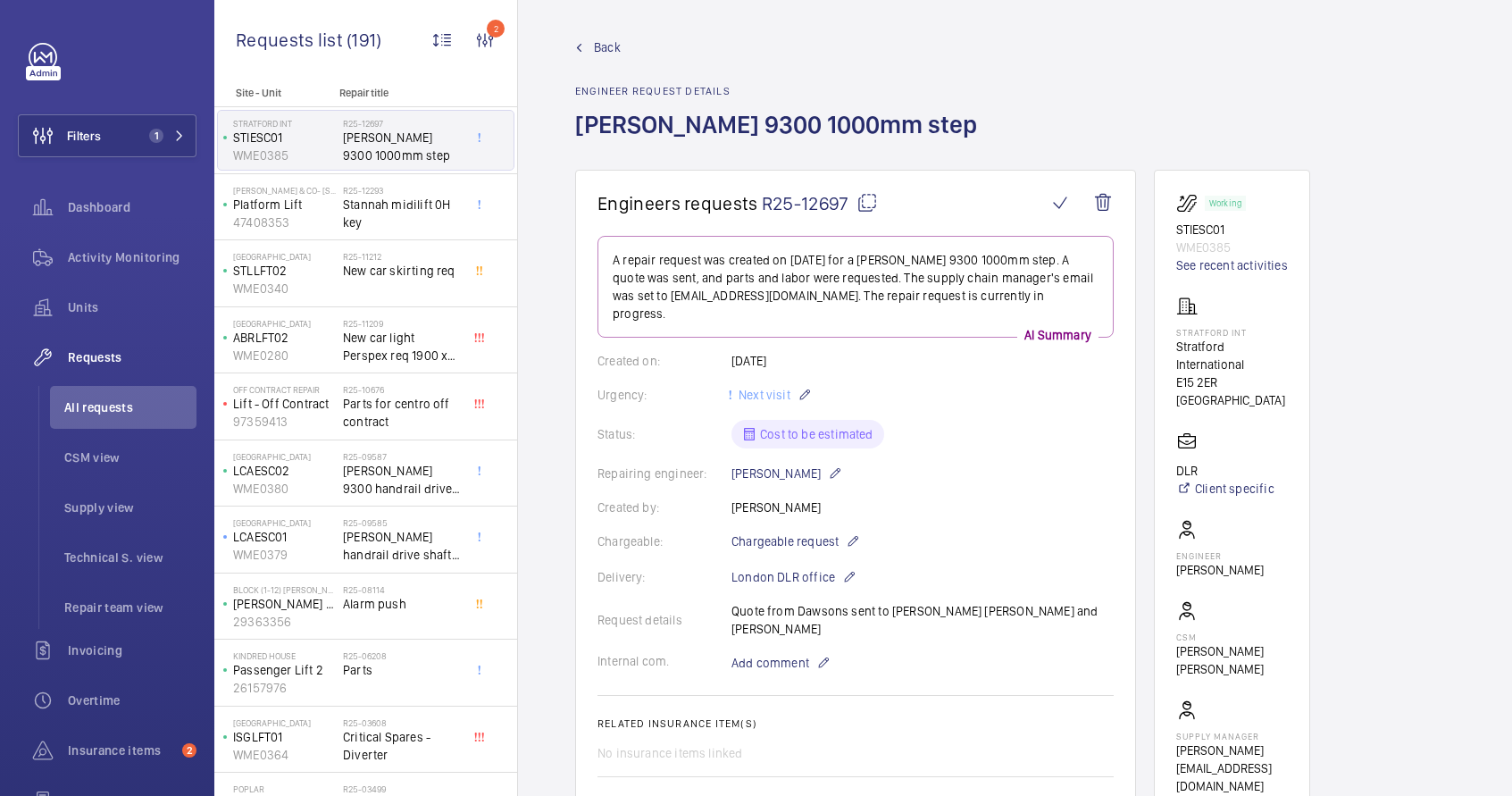
scroll to position [6, 0]
